Goal: Information Seeking & Learning: Find contact information

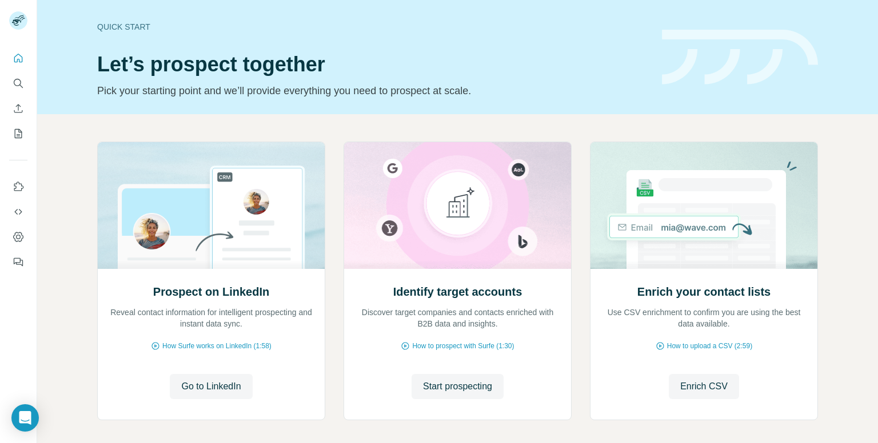
scroll to position [50, 0]
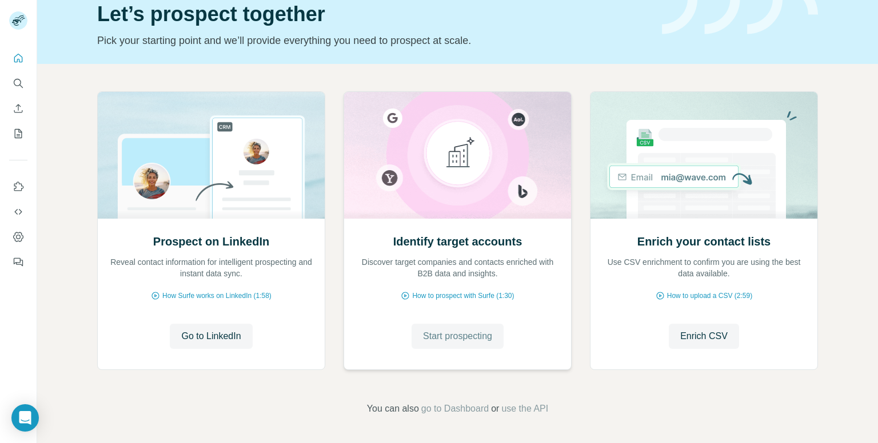
click at [431, 332] on span "Start prospecting" at bounding box center [457, 337] width 69 height 14
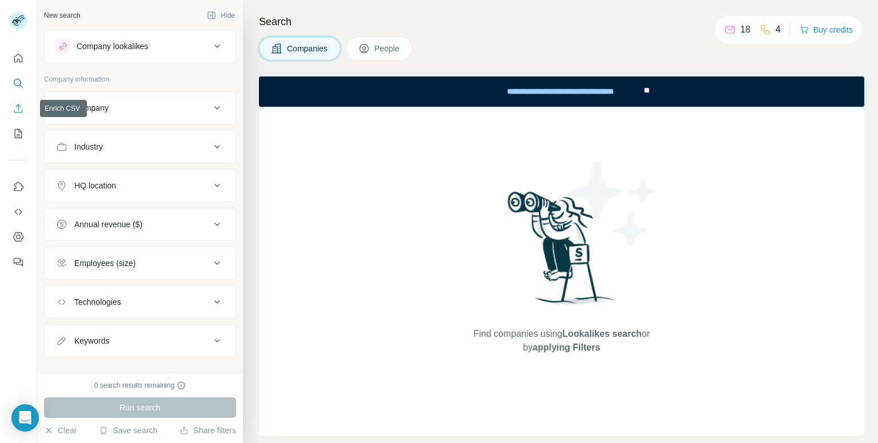
click at [15, 107] on icon "Enrich CSV" at bounding box center [18, 108] width 11 height 11
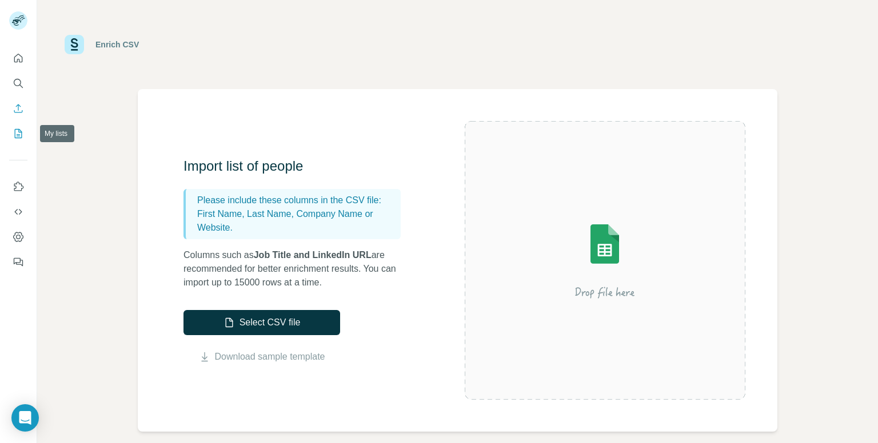
click at [25, 137] on button "My lists" at bounding box center [18, 133] width 18 height 21
click at [22, 133] on icon "My lists" at bounding box center [18, 133] width 7 height 9
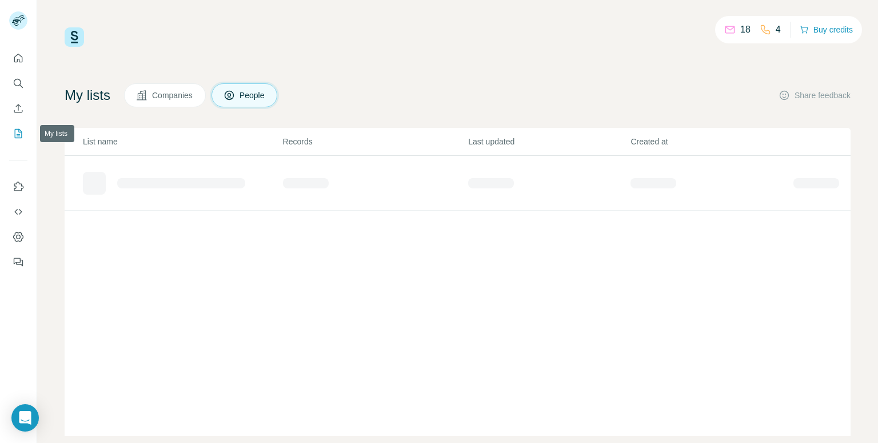
click at [22, 133] on icon "My lists" at bounding box center [18, 133] width 7 height 9
click at [222, 181] on div "Added from ICP Finder" at bounding box center [182, 179] width 199 height 18
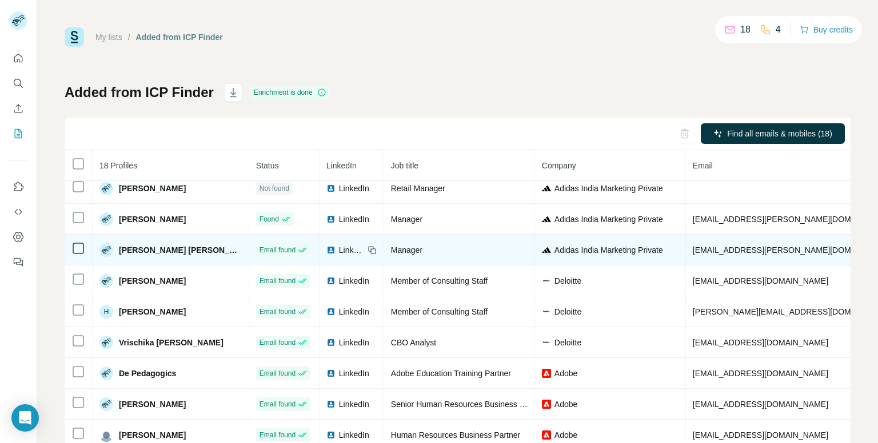
scroll to position [9, 0]
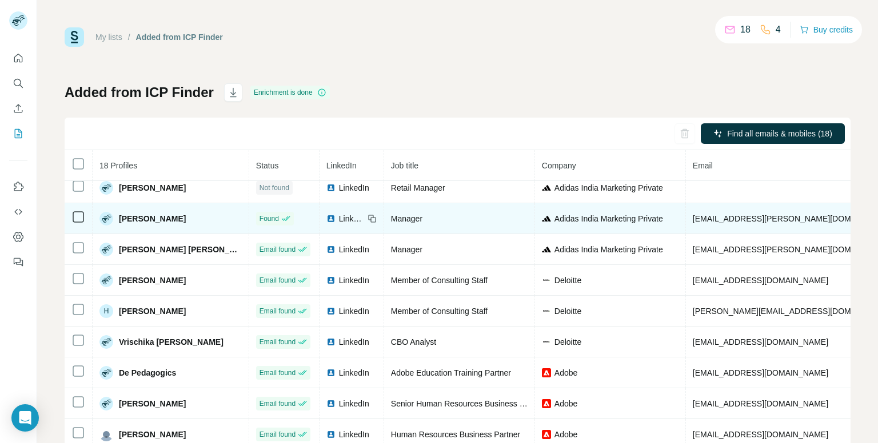
drag, startPoint x: 118, startPoint y: 214, endPoint x: 208, endPoint y: 217, distance: 89.8
click at [208, 217] on td "[PERSON_NAME]" at bounding box center [171, 218] width 157 height 31
copy span "[PERSON_NAME]"
drag, startPoint x: 394, startPoint y: 218, endPoint x: 351, endPoint y: 210, distance: 43.0
click at [384, 210] on td "Manager" at bounding box center [459, 218] width 151 height 31
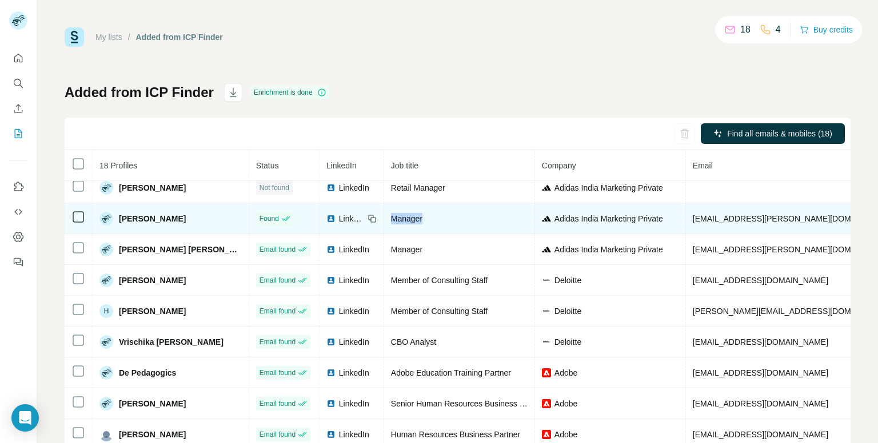
copy span "Manager"
click at [367, 218] on icon at bounding box center [371, 218] width 9 height 9
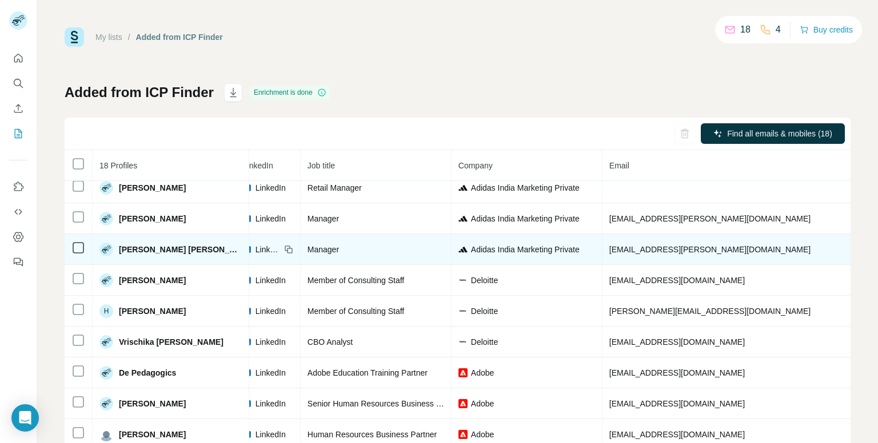
scroll to position [9, 85]
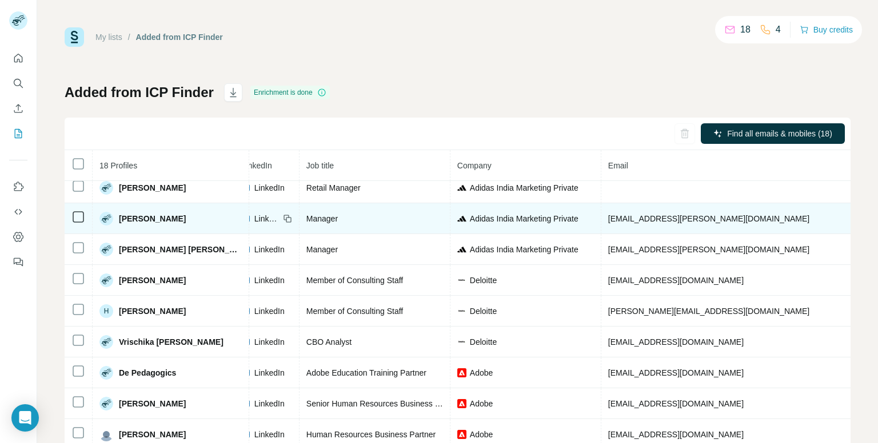
drag, startPoint x: 761, startPoint y: 218, endPoint x: 695, endPoint y: 217, distance: 65.7
copy span "[PHONE_NUMBER]"
drag, startPoint x: 675, startPoint y: 215, endPoint x: 563, endPoint y: 210, distance: 112.7
click at [601, 210] on td "[EMAIL_ADDRESS][PERSON_NAME][DOMAIN_NAME]" at bounding box center [742, 218] width 282 height 31
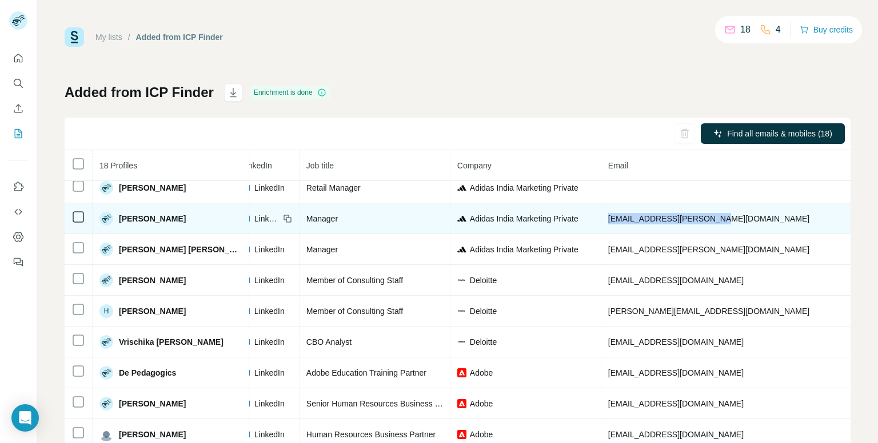
copy span "[EMAIL_ADDRESS][PERSON_NAME][DOMAIN_NAME]"
click at [685, 214] on td "[EMAIL_ADDRESS][PERSON_NAME][DOMAIN_NAME]" at bounding box center [742, 218] width 282 height 31
drag, startPoint x: 674, startPoint y: 218, endPoint x: 560, endPoint y: 203, distance: 115.2
click at [560, 203] on tr "[PERSON_NAME] Found LinkedIn Manager Adidas India Marketing Private [EMAIL_ADDR…" at bounding box center [584, 218] width 1208 height 31
copy tr "[EMAIL_ADDRESS][PERSON_NAME][DOMAIN_NAME]"
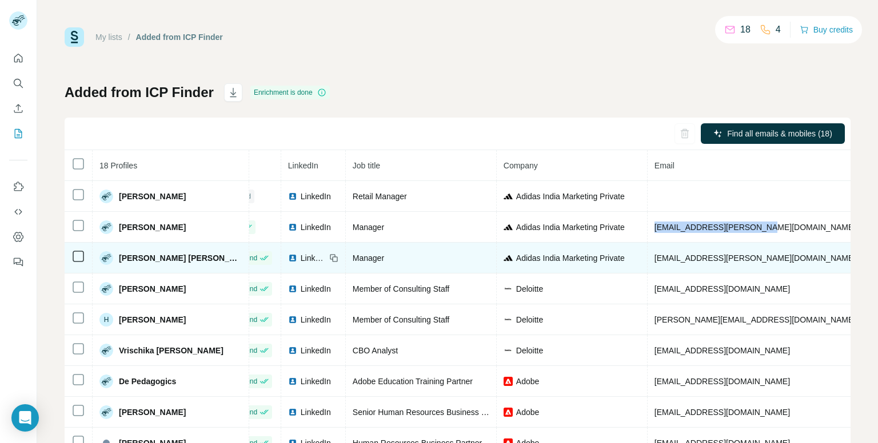
scroll to position [0, 39]
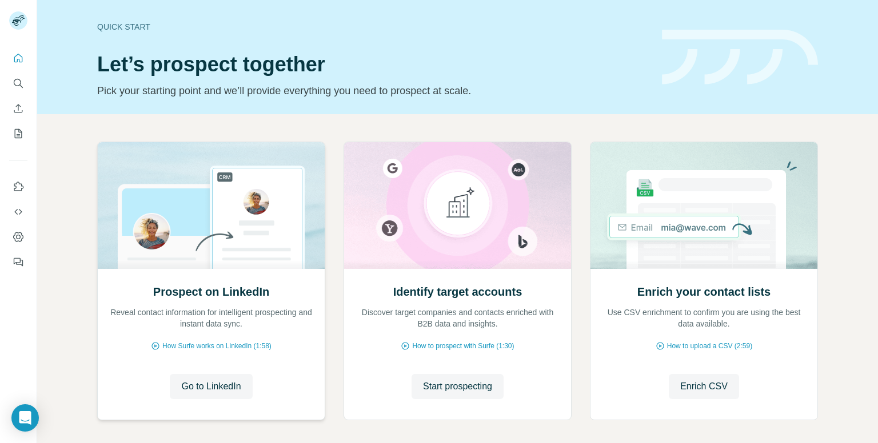
scroll to position [50, 0]
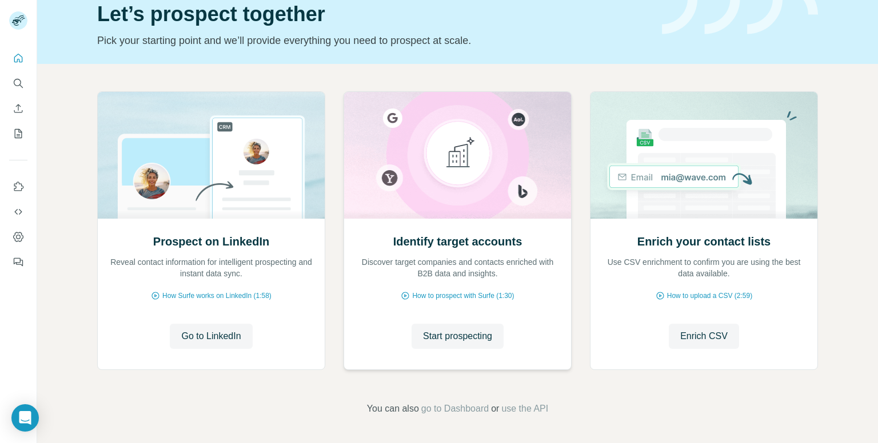
click at [423, 349] on div "Identify target accounts Discover target companies and contacts enriched with B…" at bounding box center [457, 294] width 227 height 152
click at [423, 341] on span "Start prospecting" at bounding box center [457, 337] width 69 height 14
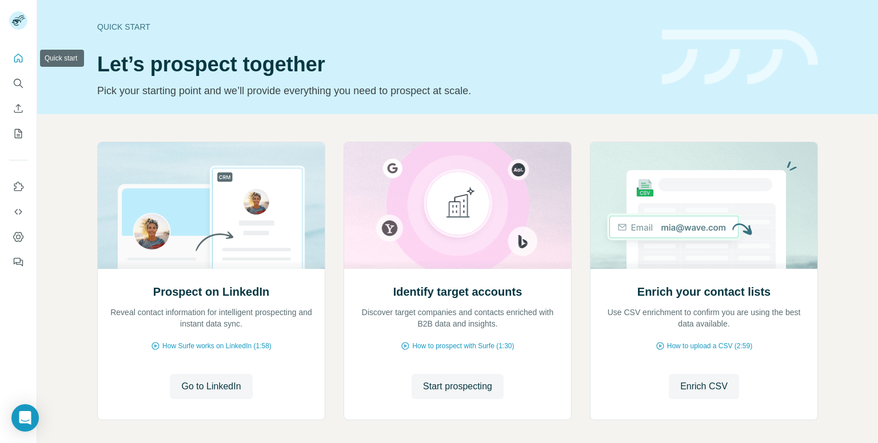
click at [17, 61] on icon "Quick start" at bounding box center [18, 58] width 11 height 11
click at [26, 57] on button "Quick start" at bounding box center [18, 58] width 18 height 21
click at [30, 62] on div at bounding box center [18, 156] width 37 height 231
click at [11, 241] on button "Dashboard" at bounding box center [18, 237] width 18 height 21
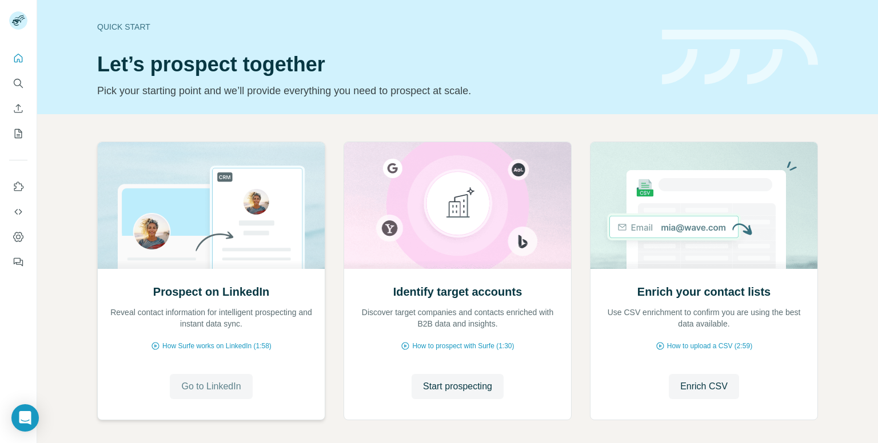
click at [192, 385] on span "Go to LinkedIn" at bounding box center [210, 387] width 59 height 14
